Goal: Find specific page/section: Find specific page/section

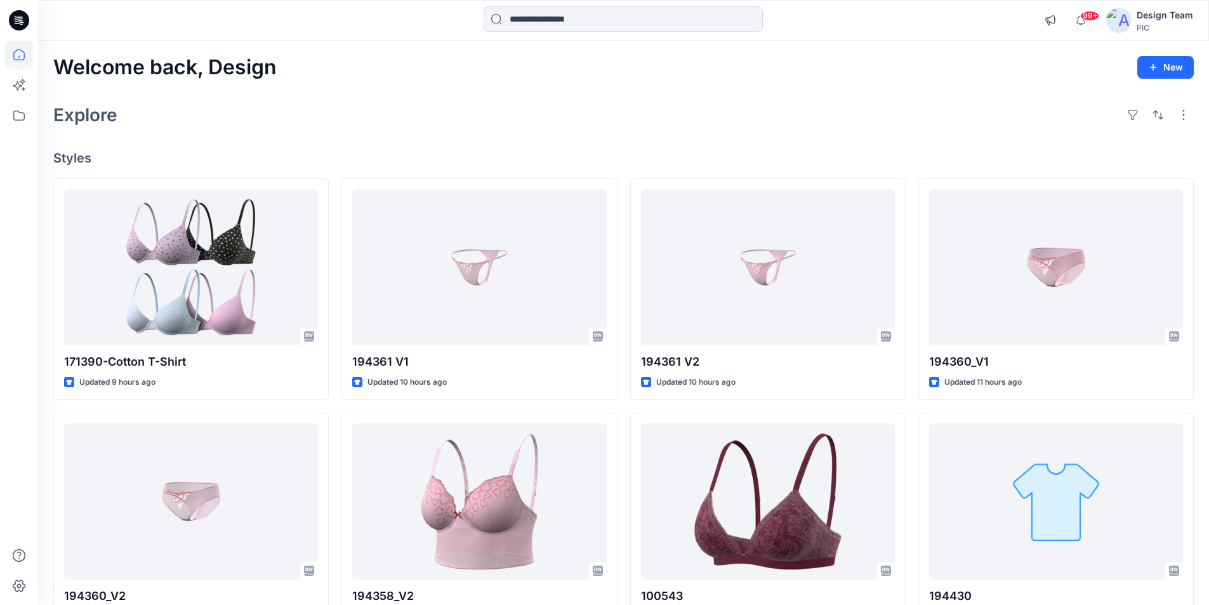
click at [20, 17] on icon at bounding box center [19, 16] width 6 height 1
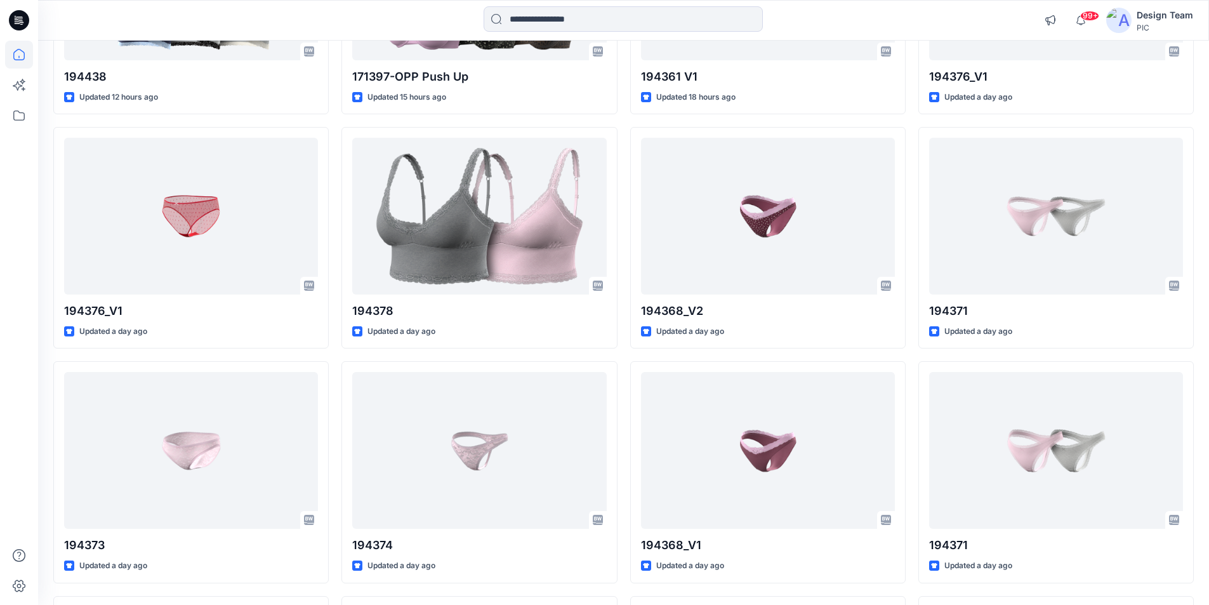
scroll to position [761, 0]
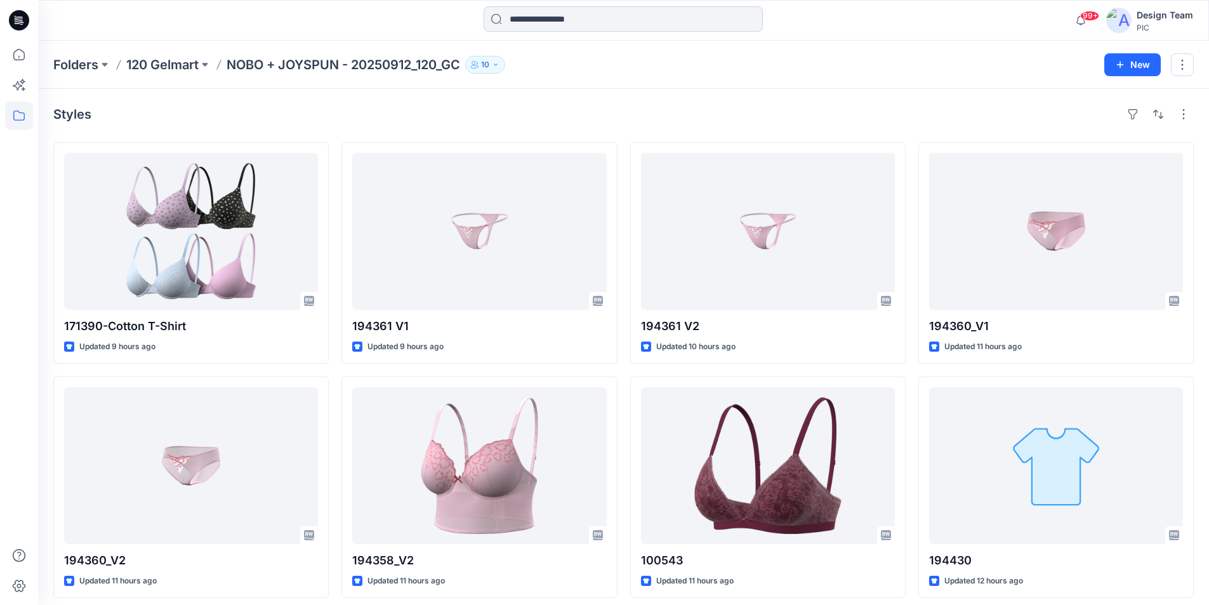
scroll to position [2222, 0]
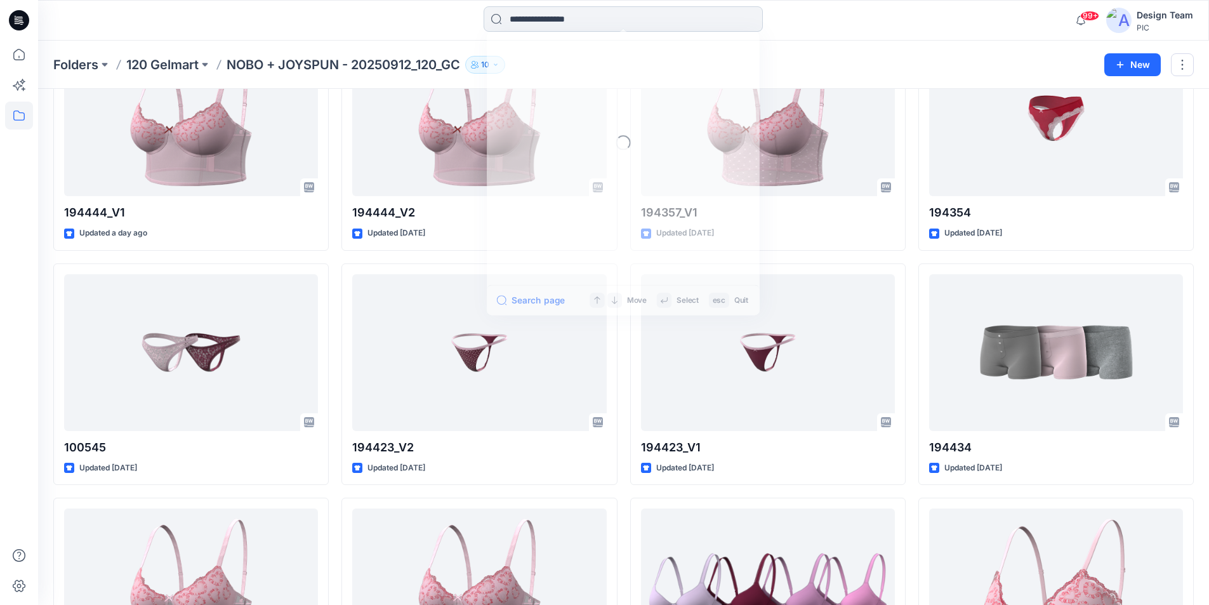
click at [622, 23] on input at bounding box center [623, 18] width 279 height 25
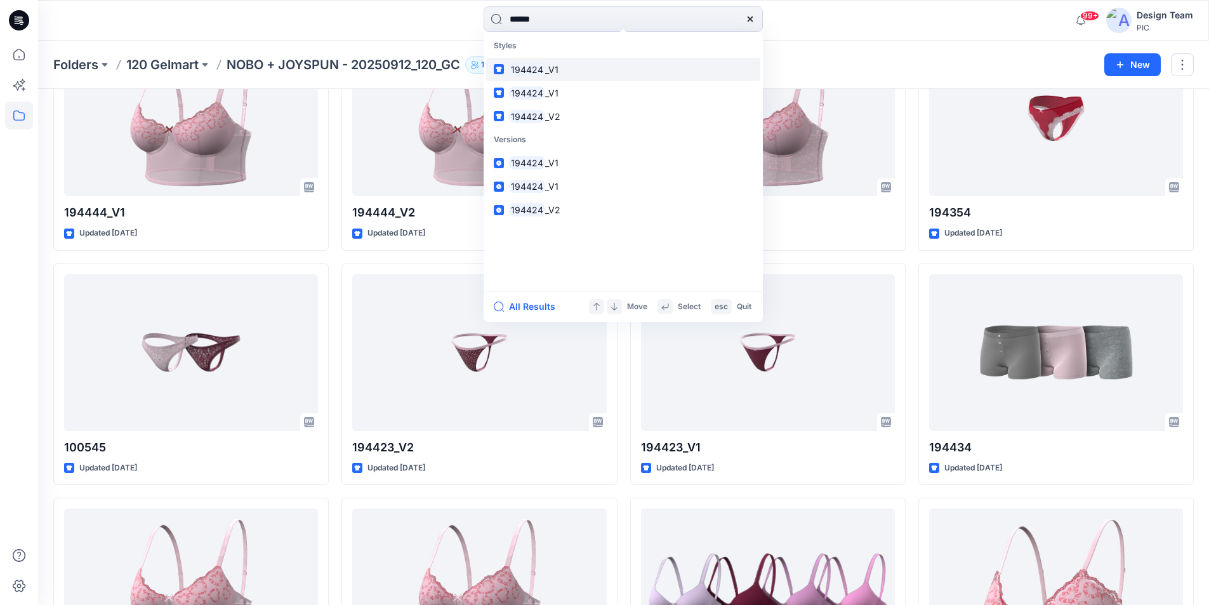
type input "******"
click at [530, 63] on mark "194424" at bounding box center [527, 69] width 36 height 15
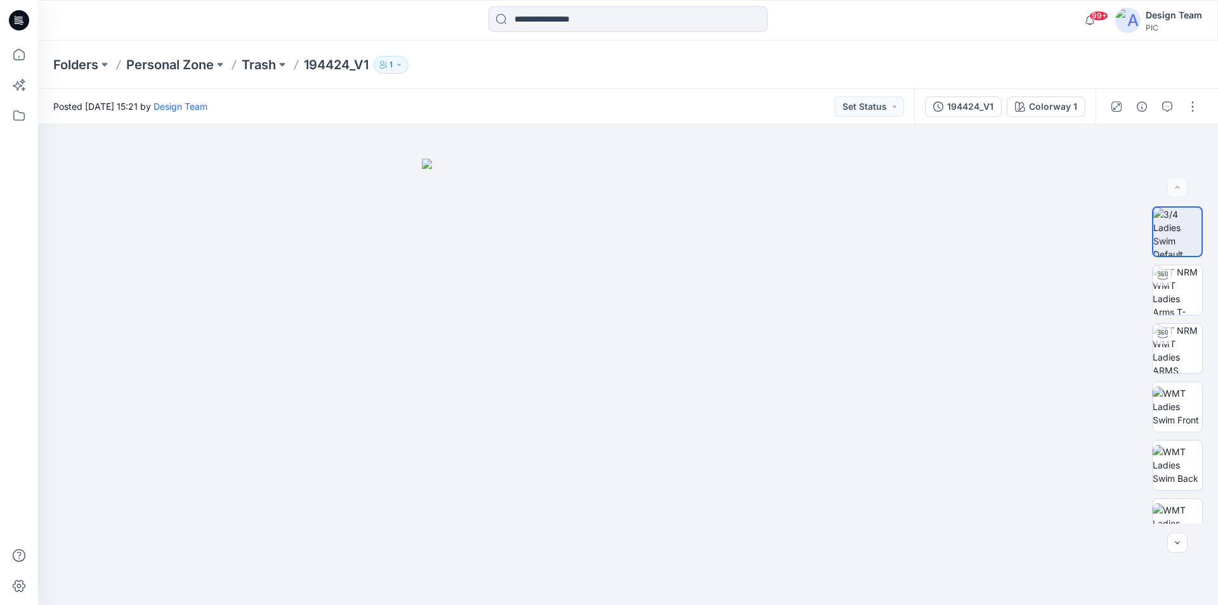
click at [16, 18] on icon at bounding box center [16, 18] width 3 height 1
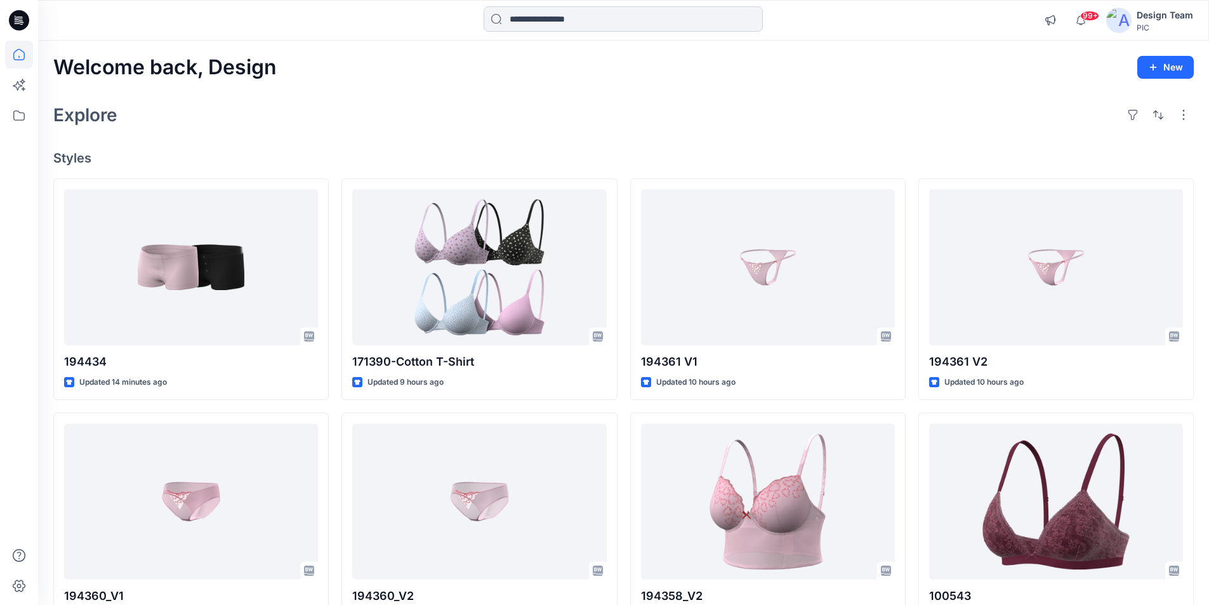
click at [609, 18] on input at bounding box center [623, 18] width 279 height 25
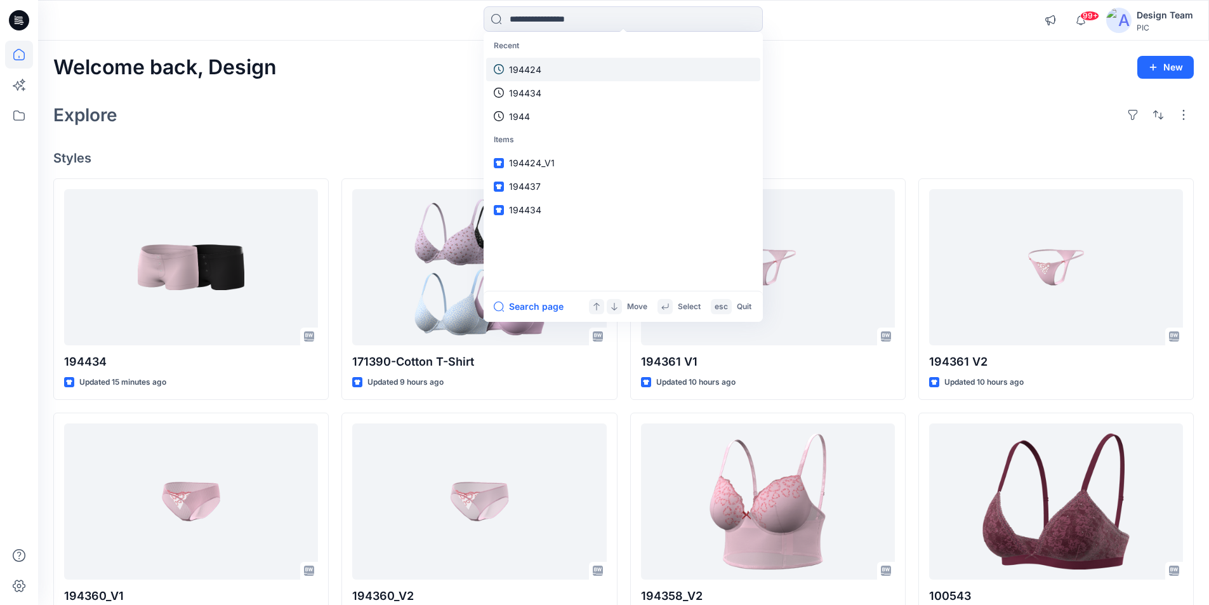
click at [529, 63] on p "194424" at bounding box center [525, 69] width 32 height 13
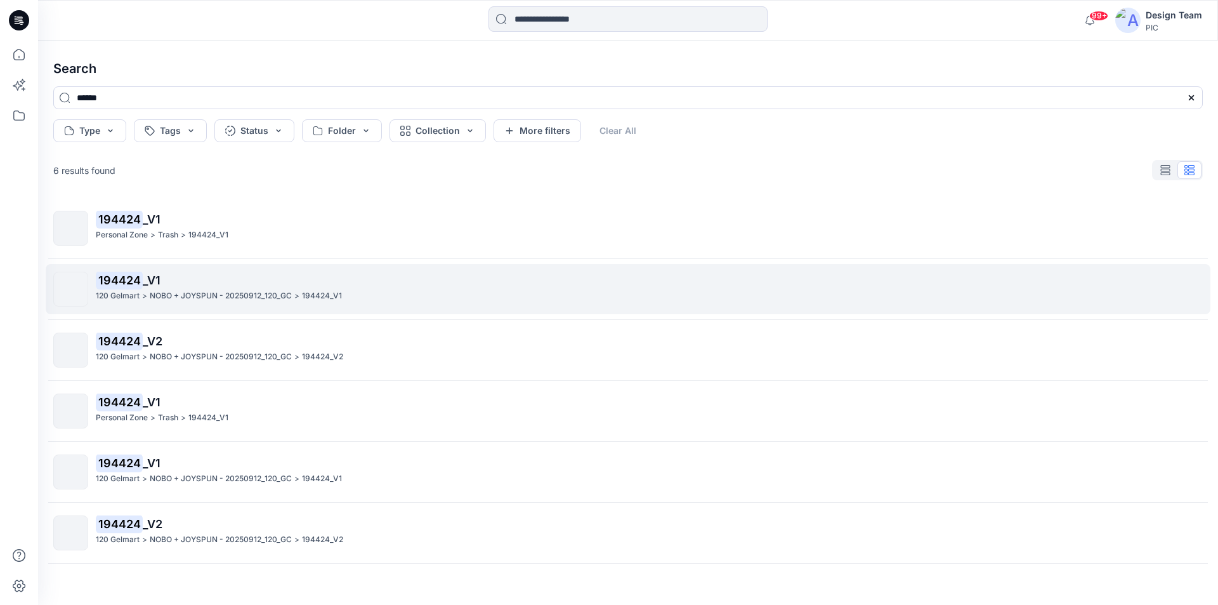
click at [150, 289] on p "NOBO + JOYSPUN - 20250912_120_GC" at bounding box center [221, 295] width 142 height 13
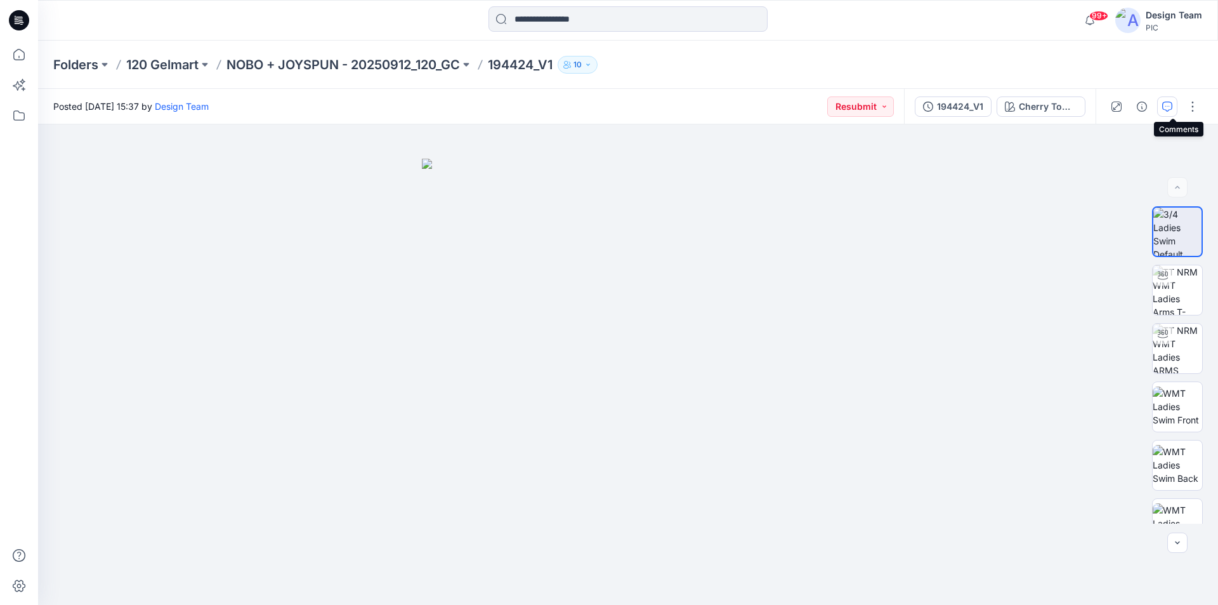
click at [1171, 109] on icon "button" at bounding box center [1167, 107] width 10 height 10
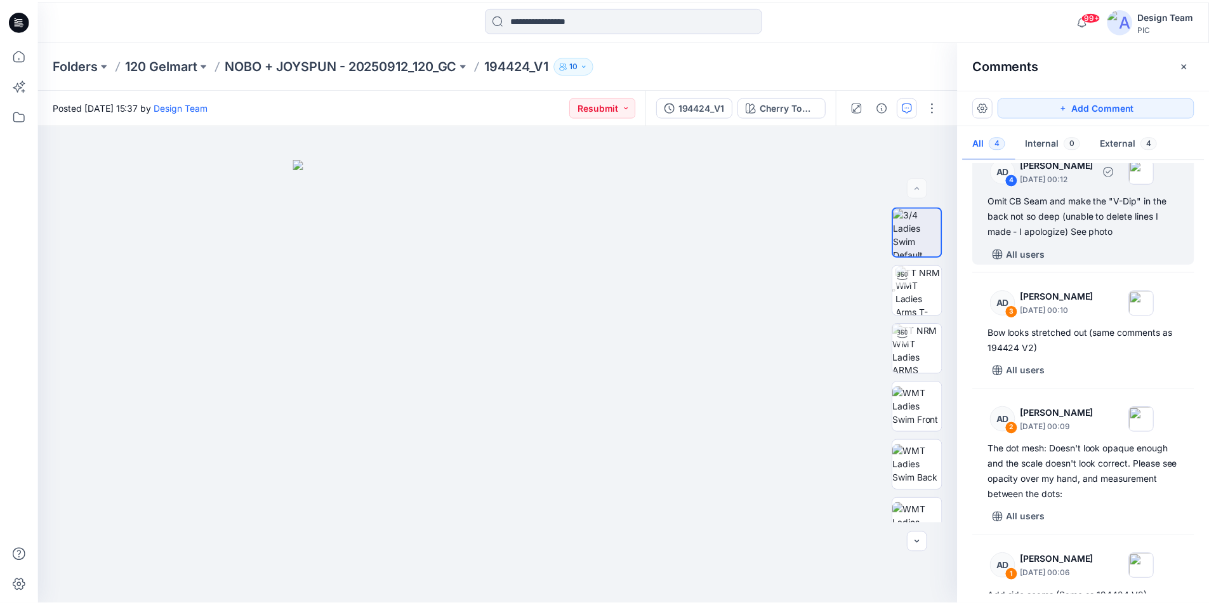
scroll to position [33, 0]
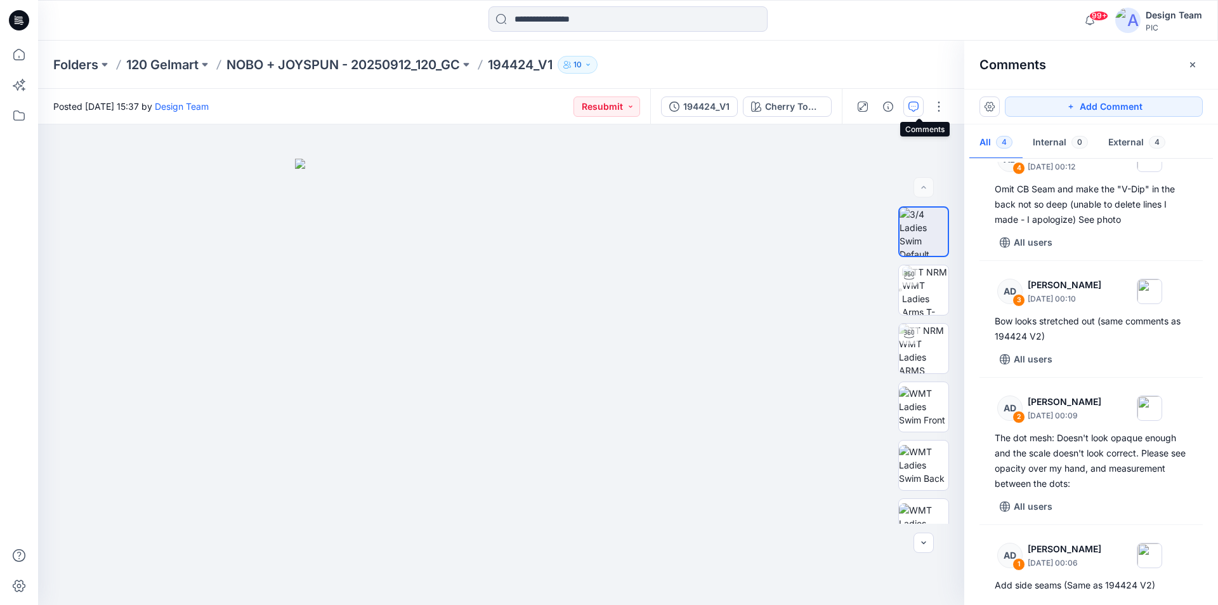
click at [24, 22] on icon at bounding box center [19, 20] width 20 height 20
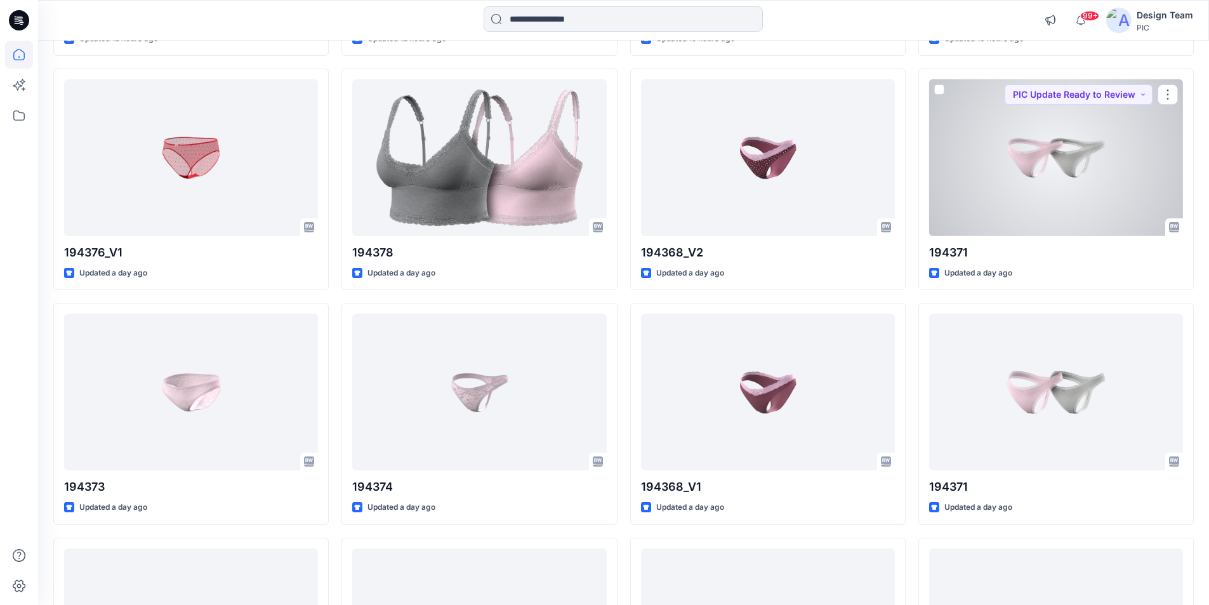
scroll to position [819, 0]
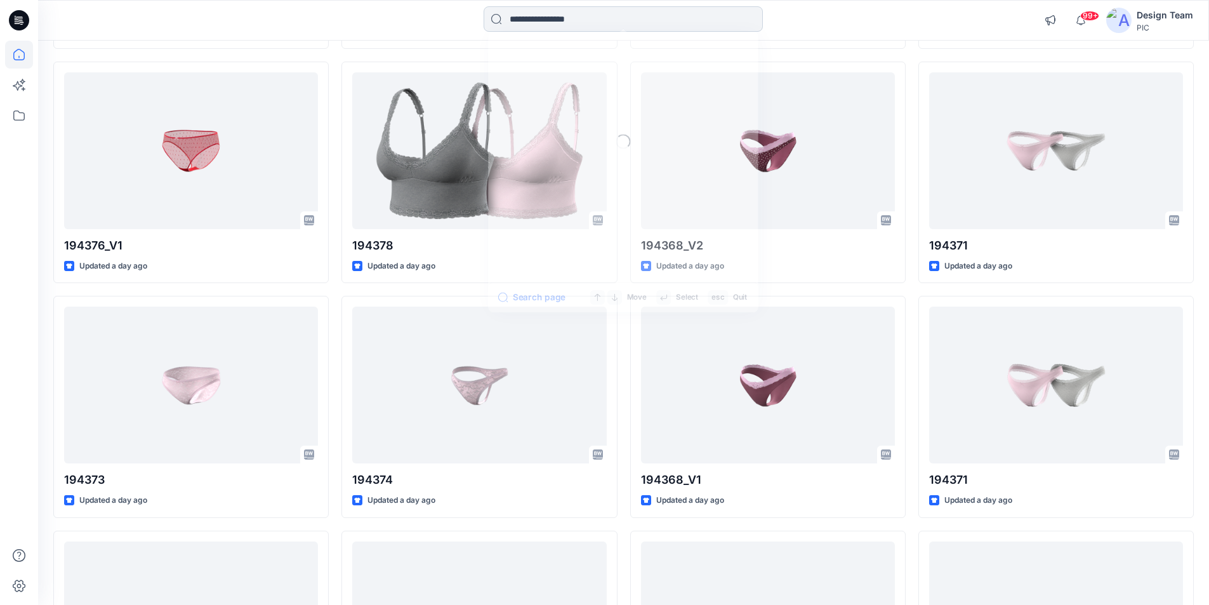
click at [682, 14] on input at bounding box center [623, 18] width 279 height 25
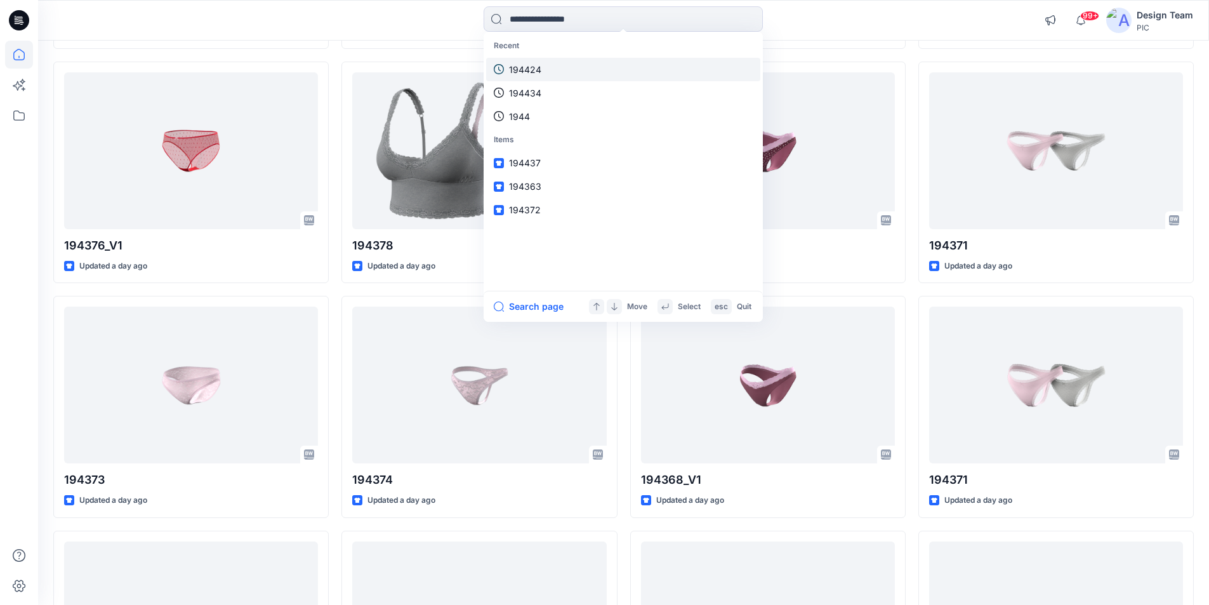
click at [543, 58] on link "194424" at bounding box center [623, 69] width 274 height 23
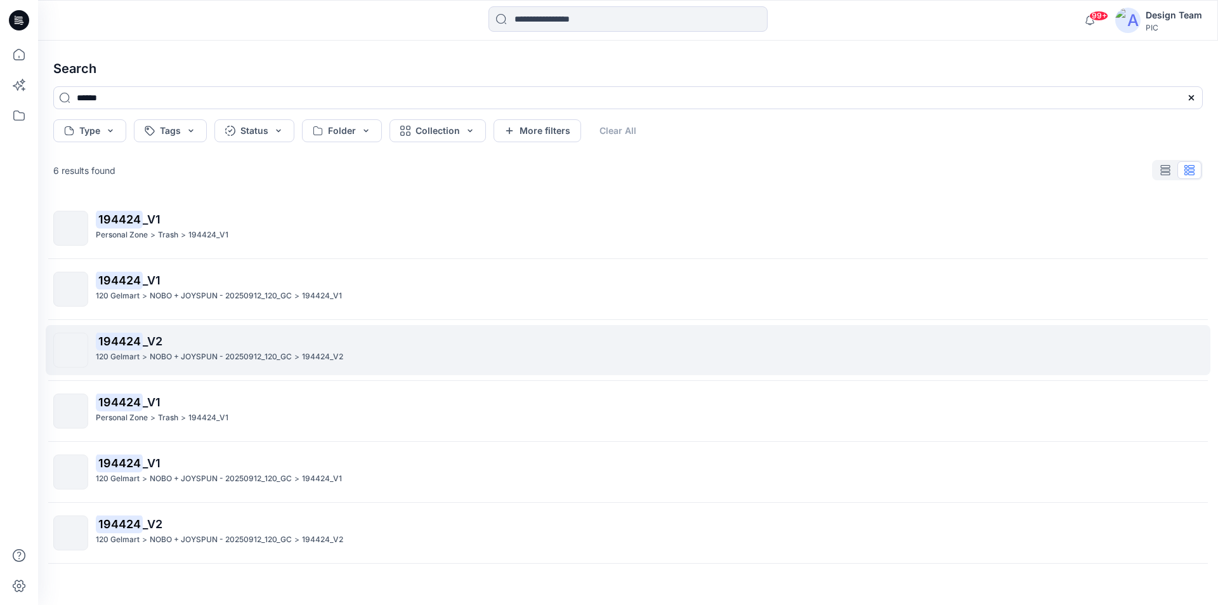
click at [109, 332] on mark "194424" at bounding box center [119, 341] width 47 height 18
